Goal: Information Seeking & Learning: Learn about a topic

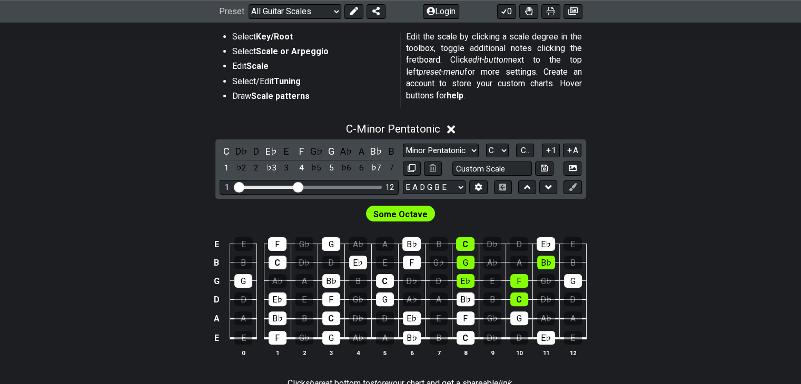
scroll to position [211, 0]
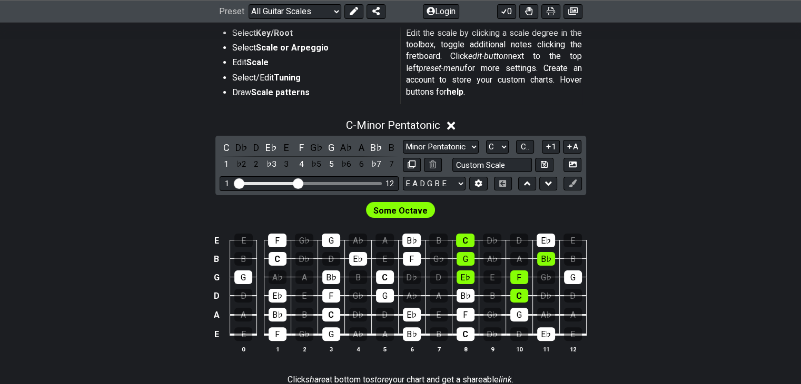
click at [291, 232] on td "F" at bounding box center [277, 231] width 27 height 18
click at [279, 240] on div "F" at bounding box center [277, 241] width 18 height 14
click at [302, 239] on div "G♭" at bounding box center [304, 241] width 18 height 14
click at [339, 240] on div "G" at bounding box center [331, 241] width 18 height 14
click at [401, 263] on td "D♭" at bounding box center [411, 268] width 27 height 18
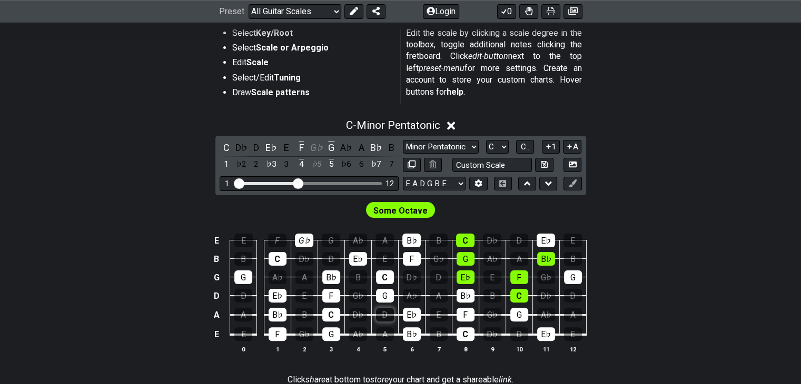
click at [381, 321] on div "D" at bounding box center [385, 315] width 18 height 14
click at [325, 325] on td "G" at bounding box center [331, 325] width 27 height 20
click at [320, 308] on td "C" at bounding box center [331, 305] width 27 height 19
click at [323, 285] on td "F" at bounding box center [331, 287] width 27 height 19
click at [328, 282] on div "B♭" at bounding box center [331, 278] width 18 height 14
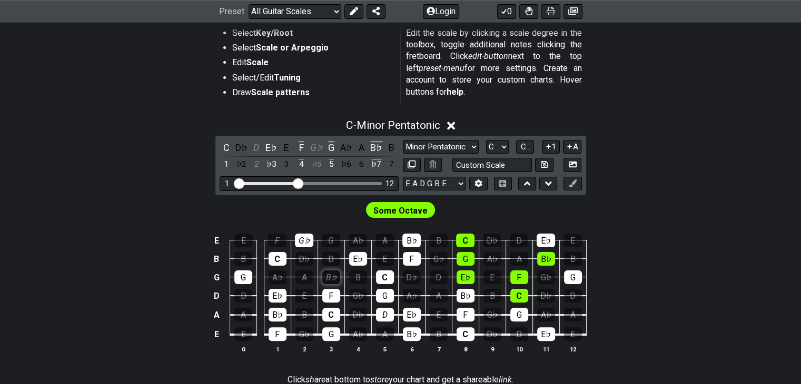
click at [332, 276] on div "B♭" at bounding box center [331, 278] width 18 height 14
